Goal: Task Accomplishment & Management: Manage account settings

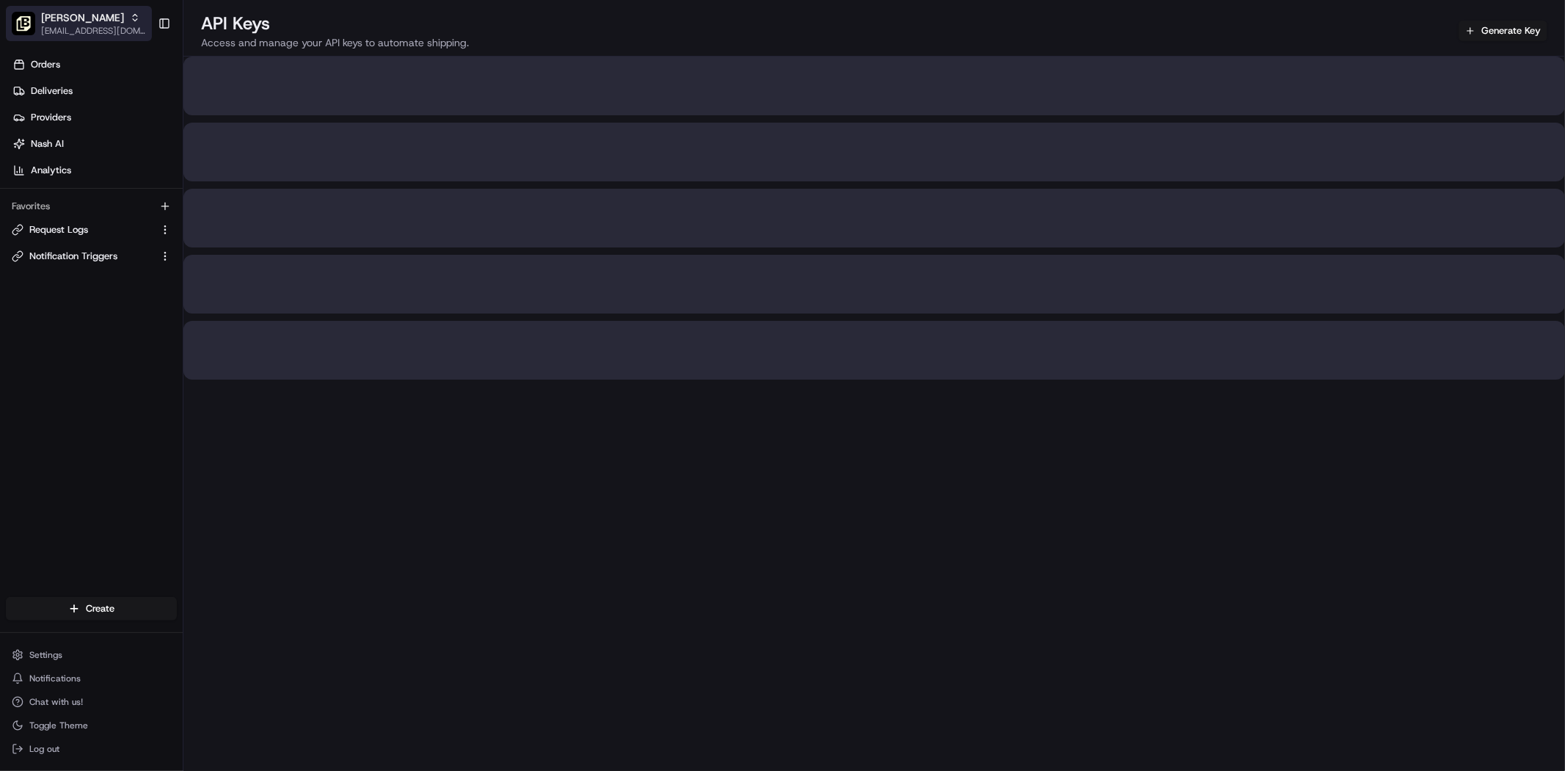
click at [139, 18] on icon "button" at bounding box center [135, 17] width 10 height 10
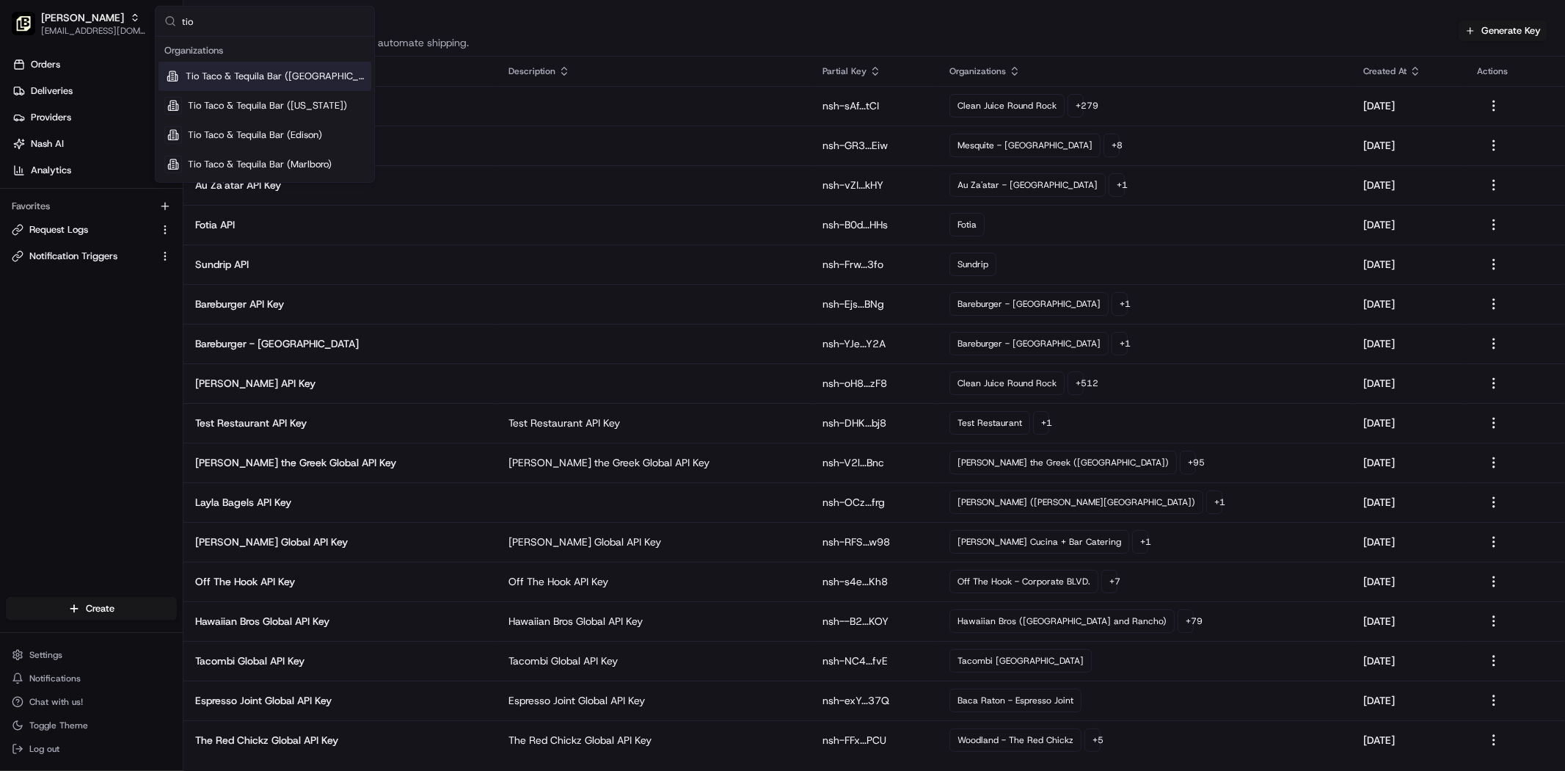
type input "tio"
click at [230, 73] on span "Tio Taco & Tequila Bar ([GEOGRAPHIC_DATA])" at bounding box center [276, 76] width 180 height 13
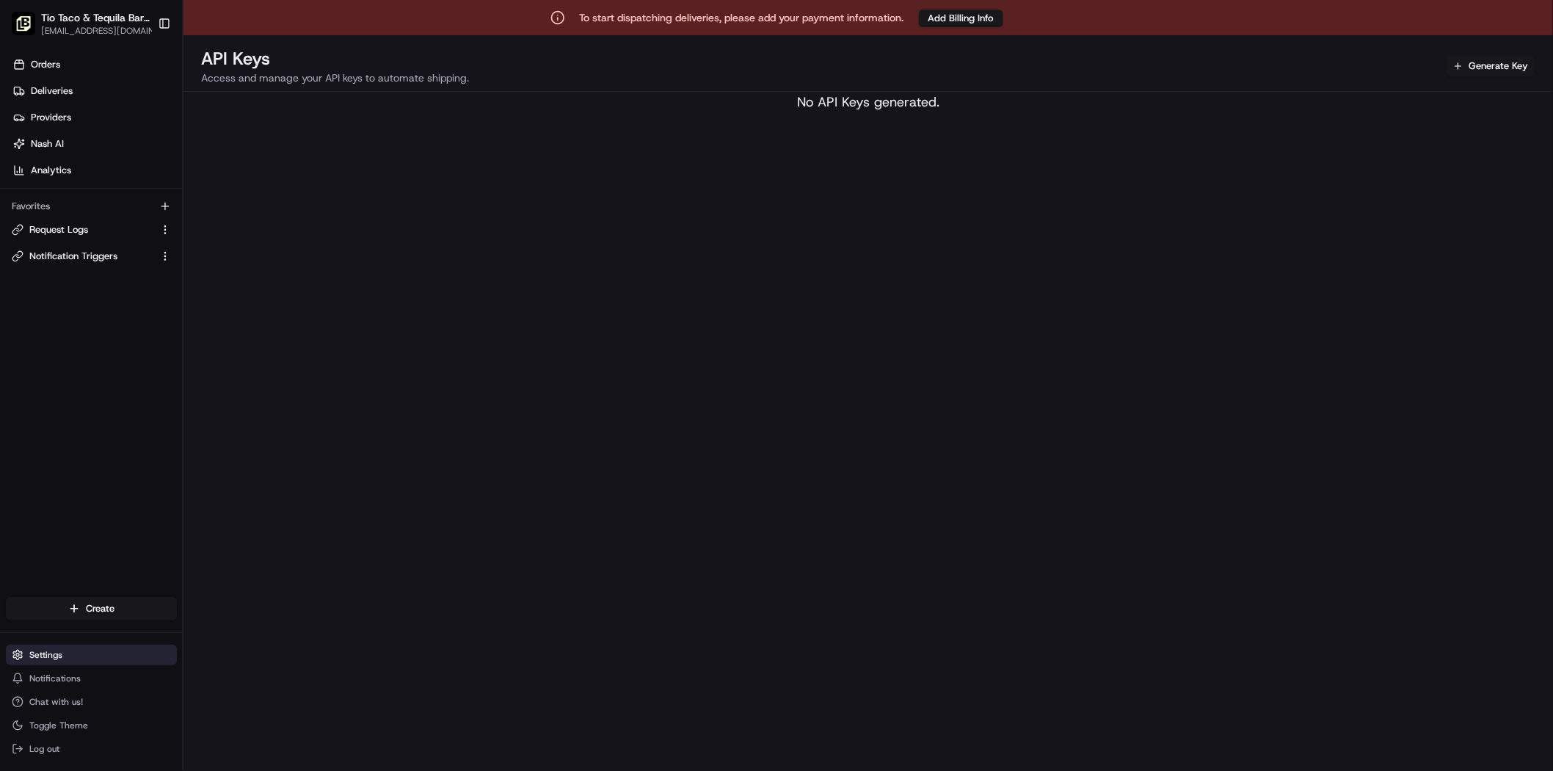
click at [49, 654] on span "Settings" at bounding box center [45, 655] width 33 height 12
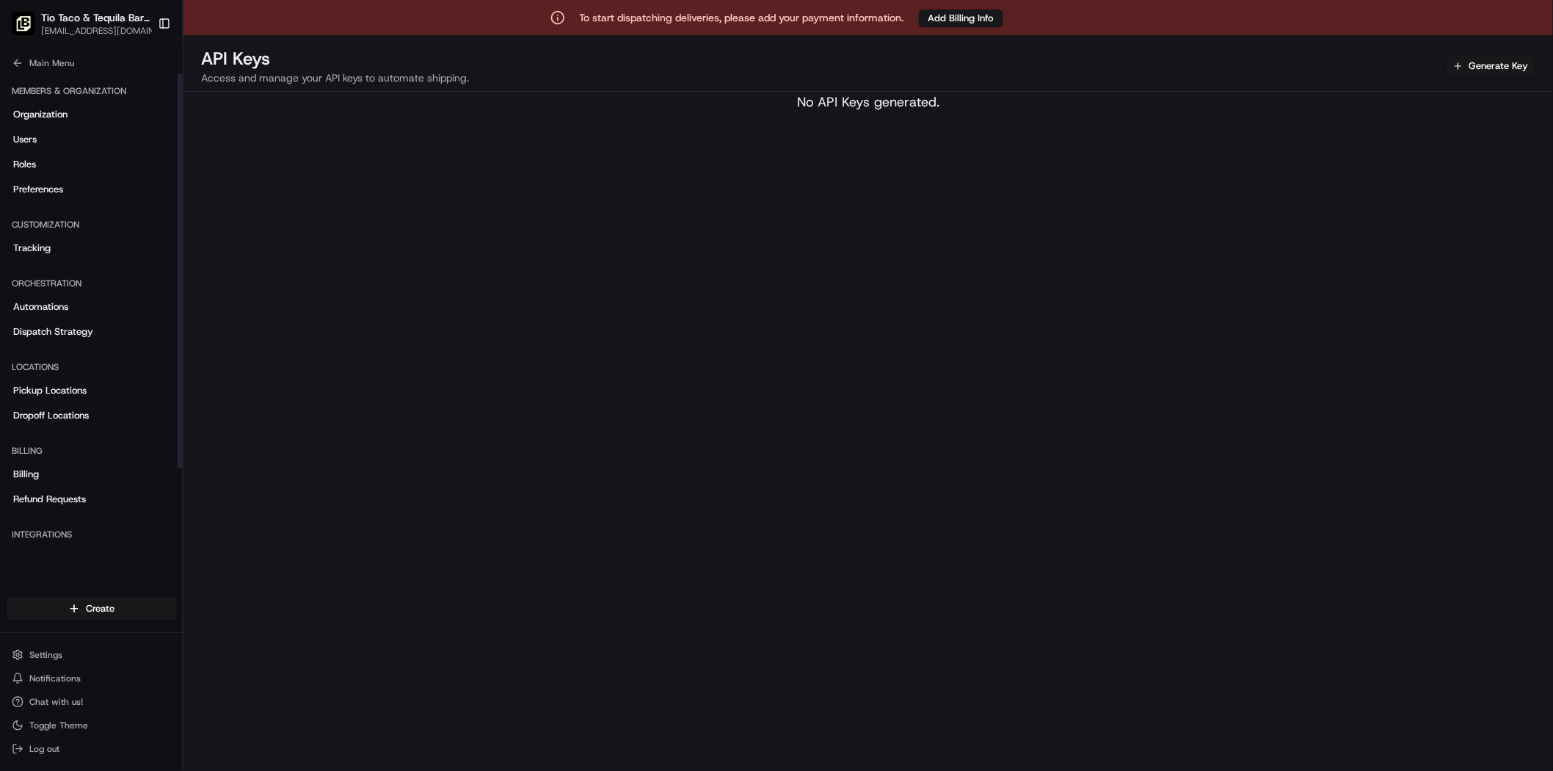
scroll to position [99, 0]
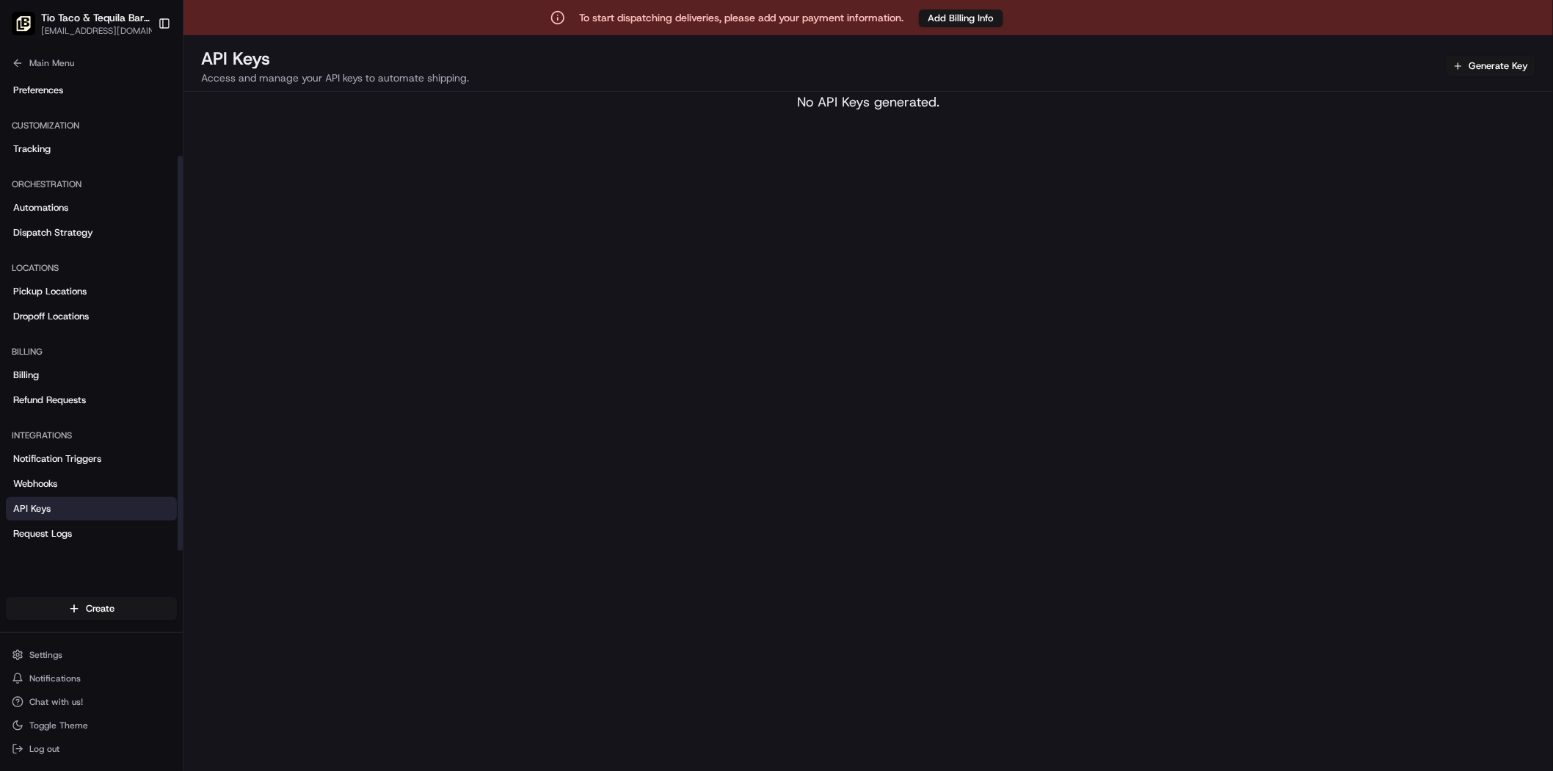
click at [68, 504] on link "API Keys" at bounding box center [91, 508] width 171 height 23
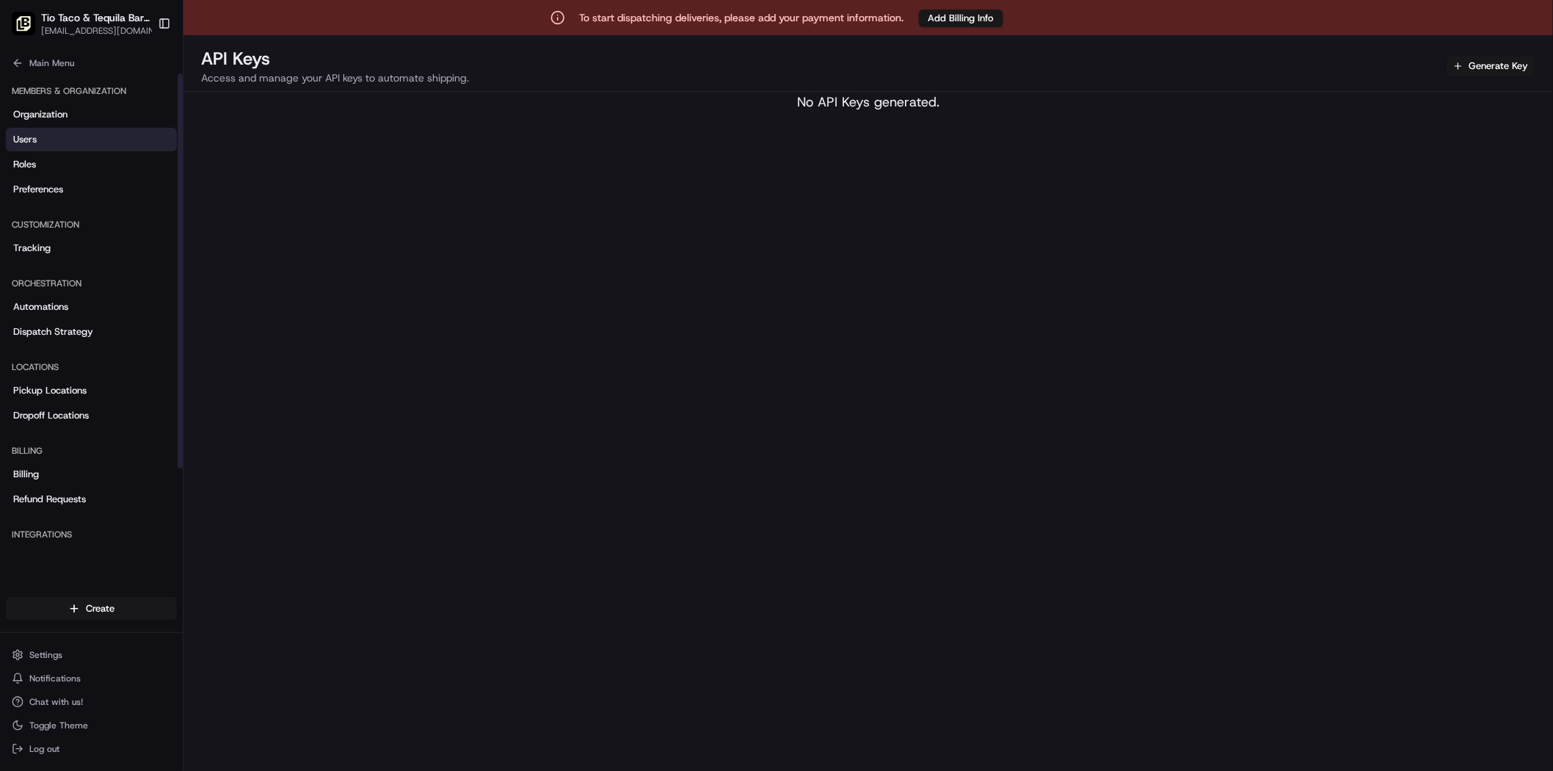
click at [79, 140] on link "Users" at bounding box center [91, 139] width 171 height 23
